Goal: Understand process/instructions

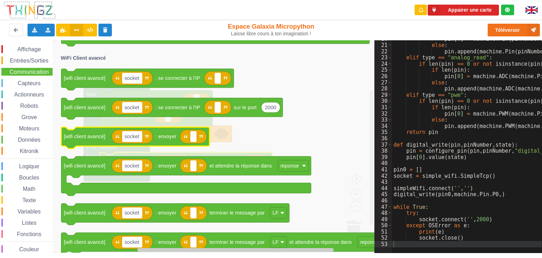
scroll to position [122, 0]
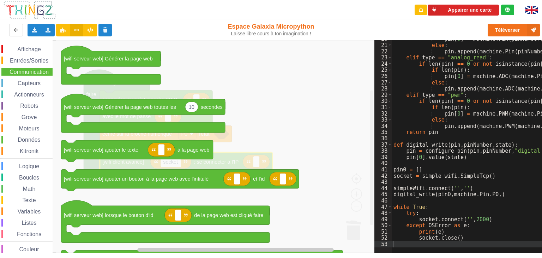
click at [304, 109] on icon "Espace de travail de Blocky" at bounding box center [249, 146] width 386 height 212
click at [320, 106] on icon "Espace de travail de Blocky" at bounding box center [249, 146] width 386 height 212
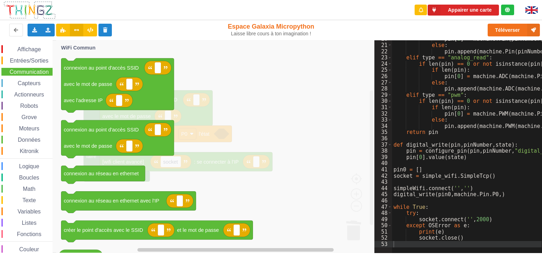
click at [289, 91] on icon "Espace de travail de Blocky" at bounding box center [249, 146] width 386 height 212
click at [309, 95] on icon "Espace de travail de Blocky" at bounding box center [249, 146] width 386 height 212
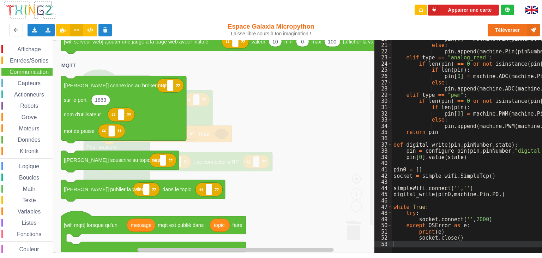
click at [288, 112] on icon "Espace de travail de Blocky" at bounding box center [249, 146] width 386 height 212
click at [17, 91] on span "Actionneurs" at bounding box center [29, 94] width 32 height 6
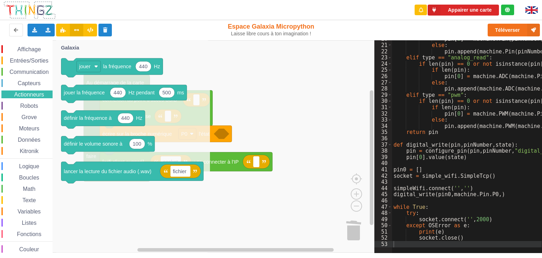
click at [265, 124] on rect "Espace de travail de Blocky" at bounding box center [187, 146] width 374 height 212
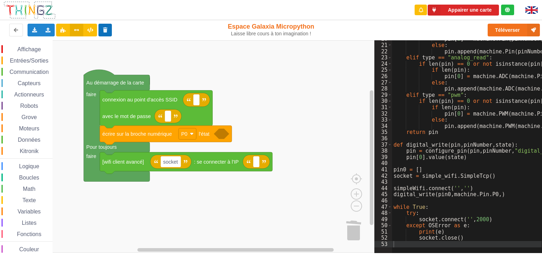
click at [106, 36] on button at bounding box center [105, 30] width 14 height 13
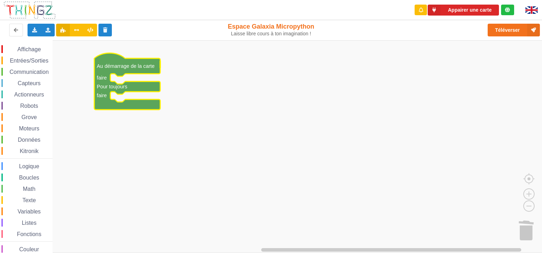
click at [35, 72] on span "Communication" at bounding box center [28, 72] width 41 height 6
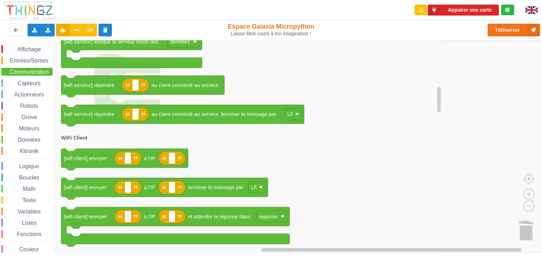
click at [394, 140] on icon "Espace de travail de Blocky" at bounding box center [249, 146] width 386 height 212
click at [102, 27] on button at bounding box center [105, 30] width 14 height 13
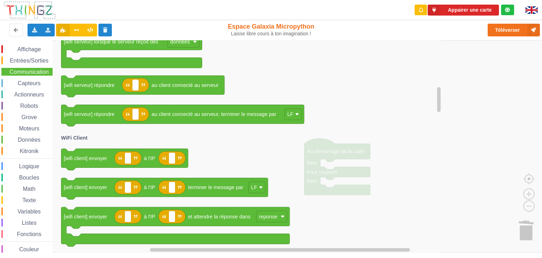
click at [418, 126] on icon "Espace de travail de Blocky" at bounding box center [249, 146] width 386 height 212
click at [383, 140] on icon "Espace de travail de Blocky" at bounding box center [249, 146] width 386 height 212
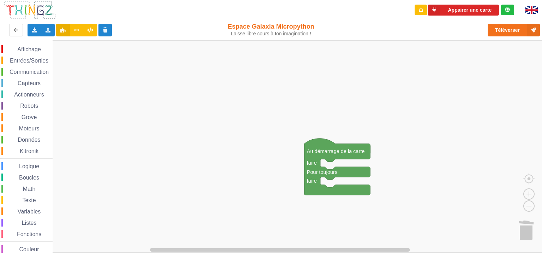
click at [482, 114] on rect "Espace de travail de Blocky" at bounding box center [273, 146] width 547 height 212
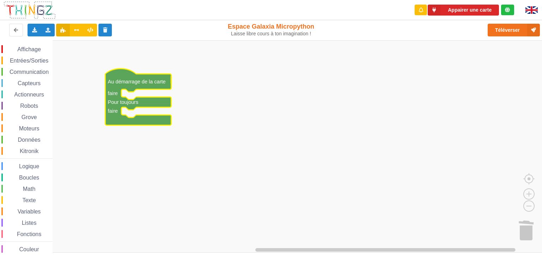
click at [34, 62] on span "Entrées/Sorties" at bounding box center [29, 61] width 41 height 6
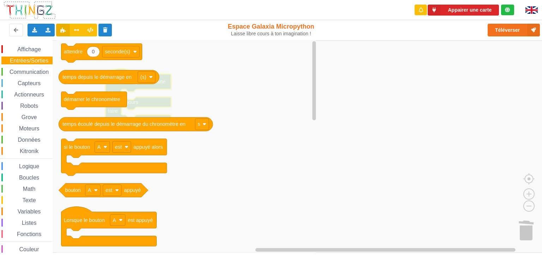
click at [41, 71] on span "Communication" at bounding box center [28, 72] width 41 height 6
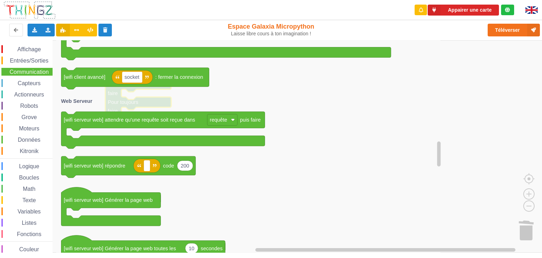
click at [339, 204] on icon "Espace de travail de Blocky" at bounding box center [249, 146] width 386 height 212
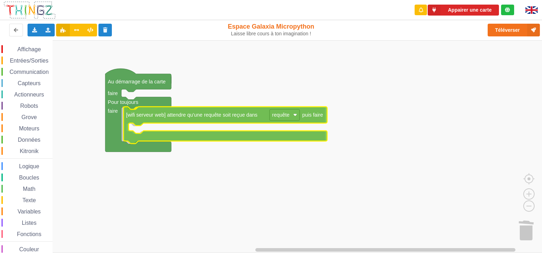
click at [154, 116] on div "Affichage Entrées/Sorties Communication Capteurs Actionneurs Robots Grove Moteu…" at bounding box center [273, 146] width 547 height 212
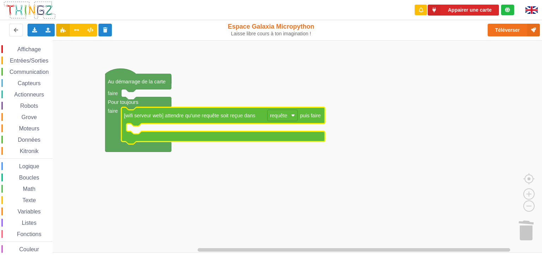
click at [27, 71] on span "Communication" at bounding box center [28, 72] width 41 height 6
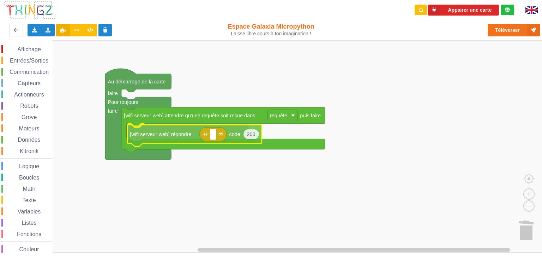
click at [145, 136] on div "Affichage Entrées/Sorties Communication Capteurs Actionneurs Robots Grove Moteu…" at bounding box center [273, 146] width 547 height 212
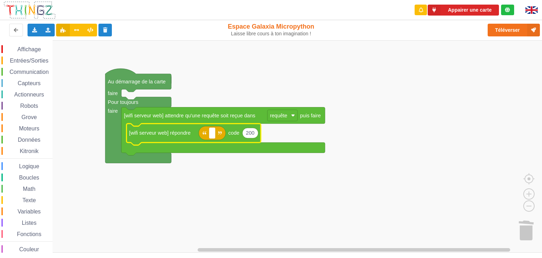
click at [29, 58] on span "Entrées/Sorties" at bounding box center [29, 61] width 41 height 6
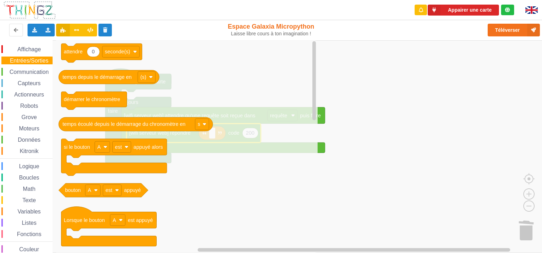
click at [41, 72] on span "Communication" at bounding box center [28, 72] width 41 height 6
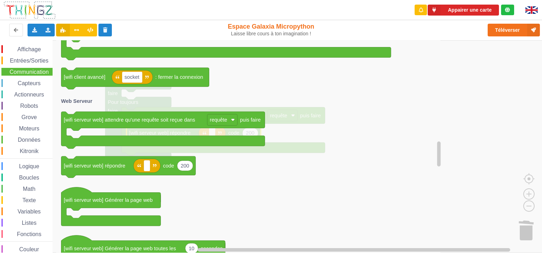
click at [385, 115] on icon "Espace de travail de Blocky" at bounding box center [249, 146] width 386 height 212
click at [305, 95] on icon "Espace de travail de Blocky" at bounding box center [249, 146] width 386 height 212
click at [21, 60] on span "Entrées/Sorties" at bounding box center [29, 61] width 41 height 6
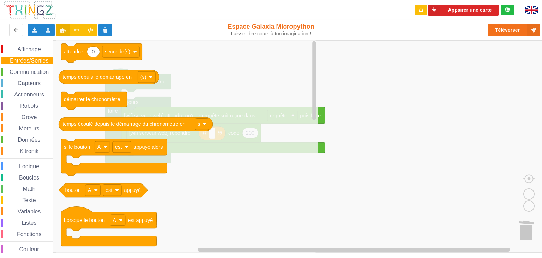
click at [28, 49] on span "Affichage" at bounding box center [28, 49] width 25 height 6
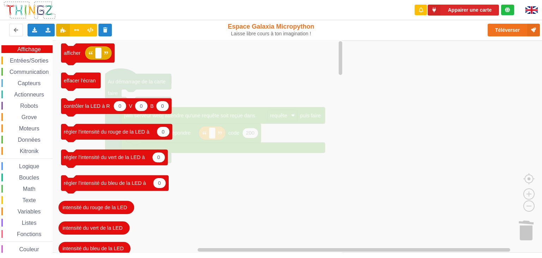
click at [298, 212] on icon "Espace de travail de Blocky" at bounding box center [200, 146] width 288 height 212
click at [78, 32] on icon at bounding box center [77, 30] width 6 height 4
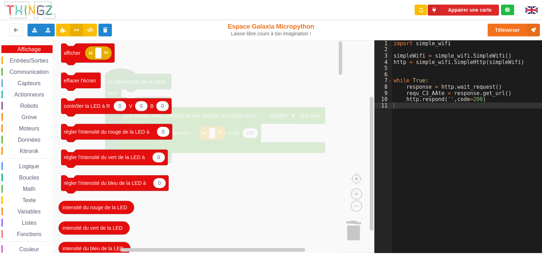
click at [252, 177] on icon "Espace de travail de Blocky" at bounding box center [200, 146] width 288 height 212
click at [234, 95] on icon "Espace de travail de Blocky" at bounding box center [200, 146] width 288 height 212
click at [23, 72] on span "Communication" at bounding box center [28, 72] width 41 height 6
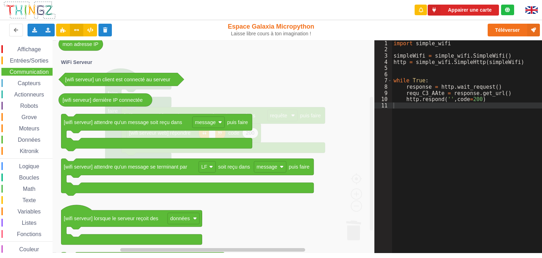
click at [289, 133] on icon "Espace de travail de Blocky" at bounding box center [249, 146] width 386 height 212
click at [224, 91] on icon "Espace de travail de Blocky" at bounding box center [249, 146] width 386 height 212
click at [224, 93] on icon "Espace de travail de Blocky" at bounding box center [249, 146] width 386 height 212
click at [340, 130] on icon "Espace de travail de Blocky" at bounding box center [249, 146] width 386 height 212
click at [64, 33] on button at bounding box center [63, 30] width 14 height 13
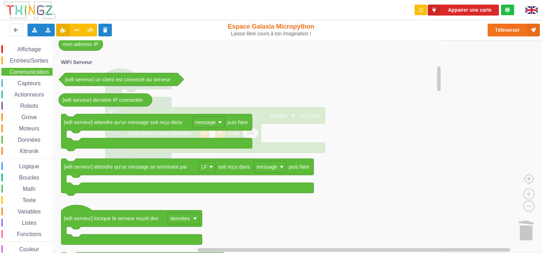
click at [36, 62] on span "Entrées/Sorties" at bounding box center [29, 61] width 41 height 6
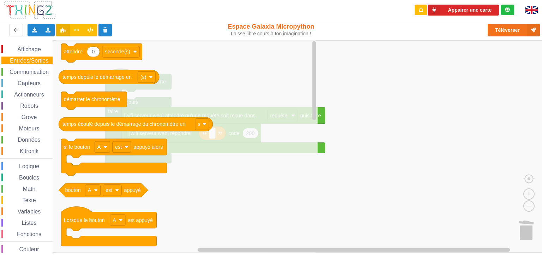
click at [273, 74] on icon "Espace de travail de Blocky" at bounding box center [187, 146] width 262 height 212
click at [291, 170] on icon "Espace de travail de Blocky" at bounding box center [187, 146] width 262 height 212
click at [335, 101] on rect "Espace de travail de Blocky" at bounding box center [273, 146] width 547 height 212
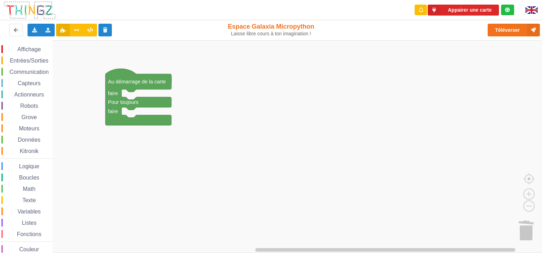
click at [24, 76] on div "Affichage Entrées/Sorties Communication Capteurs Actionneurs Robots Grove Moteu…" at bounding box center [26, 150] width 53 height 211
click at [25, 72] on span "Communication" at bounding box center [28, 72] width 41 height 6
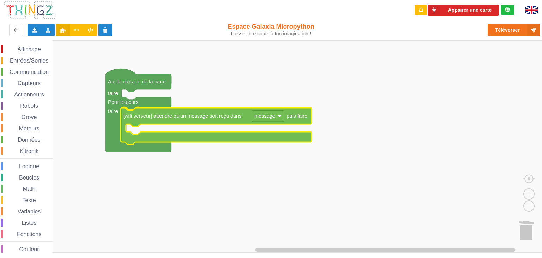
click at [152, 116] on div "Affichage Entrées/Sorties Communication Capteurs Actionneurs Robots Grove Moteu…" at bounding box center [273, 146] width 547 height 212
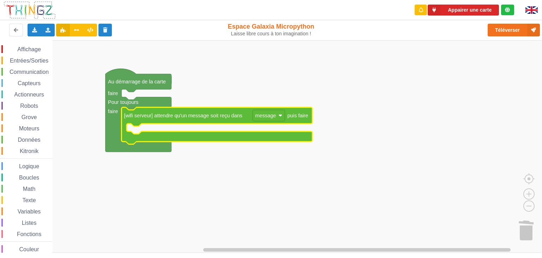
click at [35, 72] on span "Communication" at bounding box center [28, 72] width 41 height 6
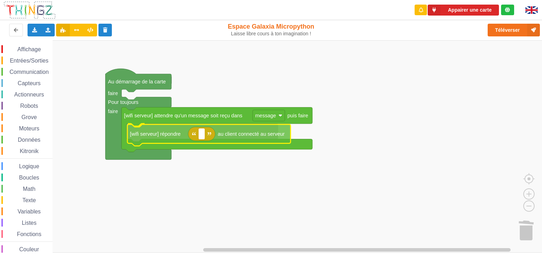
click at [162, 134] on div "Affichage Entrées/Sorties Communication Capteurs Actionneurs Robots Grove Moteu…" at bounding box center [273, 146] width 547 height 212
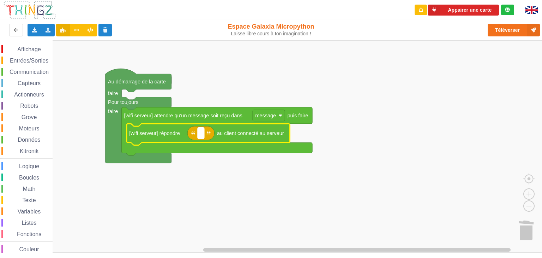
click at [202, 134] on text "Espace de travail de Blocky" at bounding box center [200, 133] width 1 height 6
type input "ess"
click at [422, 58] on rect "Espace de travail de Blocky" at bounding box center [273, 146] width 547 height 212
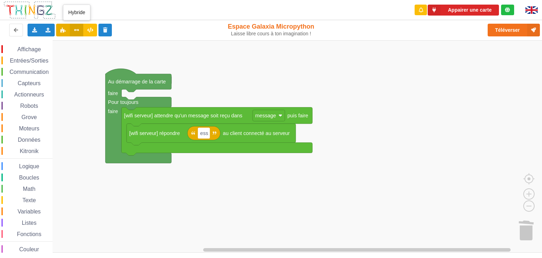
click at [79, 29] on icon at bounding box center [77, 30] width 6 height 4
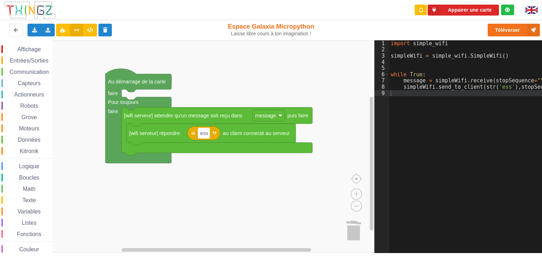
click at [38, 72] on span "Communication" at bounding box center [28, 72] width 41 height 6
